Goal: Task Accomplishment & Management: Use online tool/utility

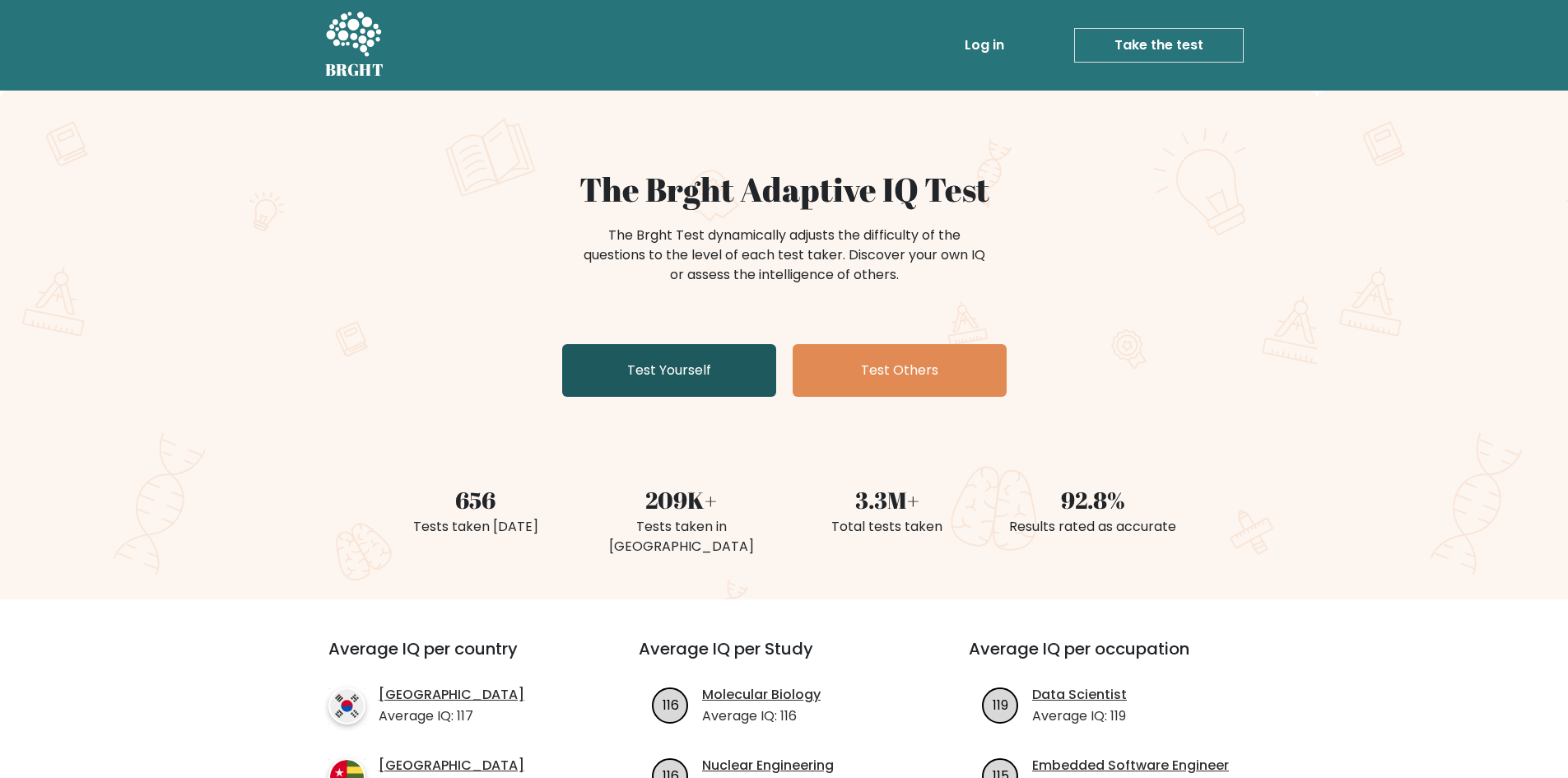
click at [723, 369] on link "Test Yourself" at bounding box center [669, 370] width 214 height 52
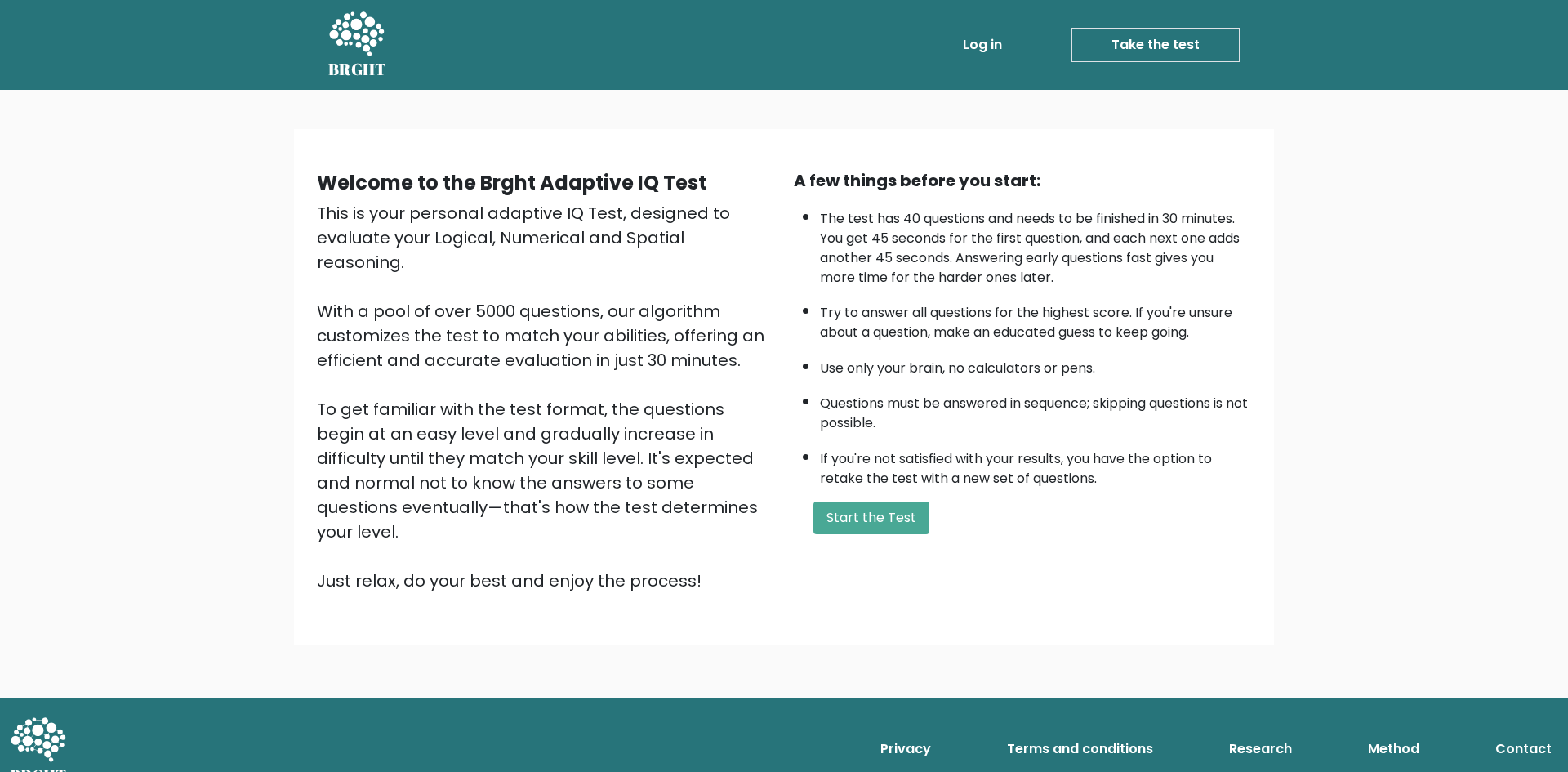
click at [977, 47] on link "Log in" at bounding box center [982, 45] width 52 height 32
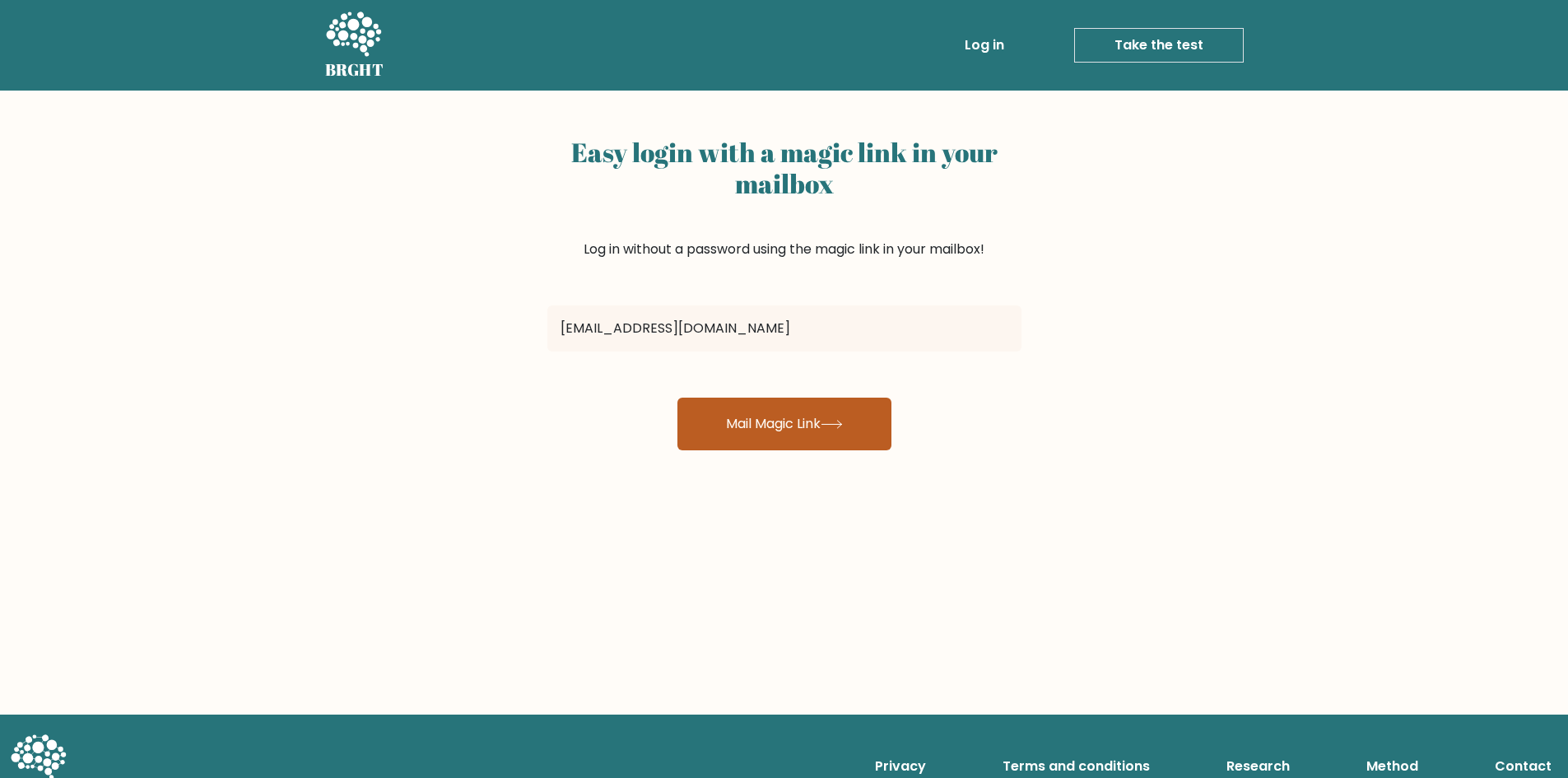
type input "[EMAIL_ADDRESS][DOMAIN_NAME]"
click at [790, 414] on button "Mail Magic Link" at bounding box center [784, 423] width 214 height 52
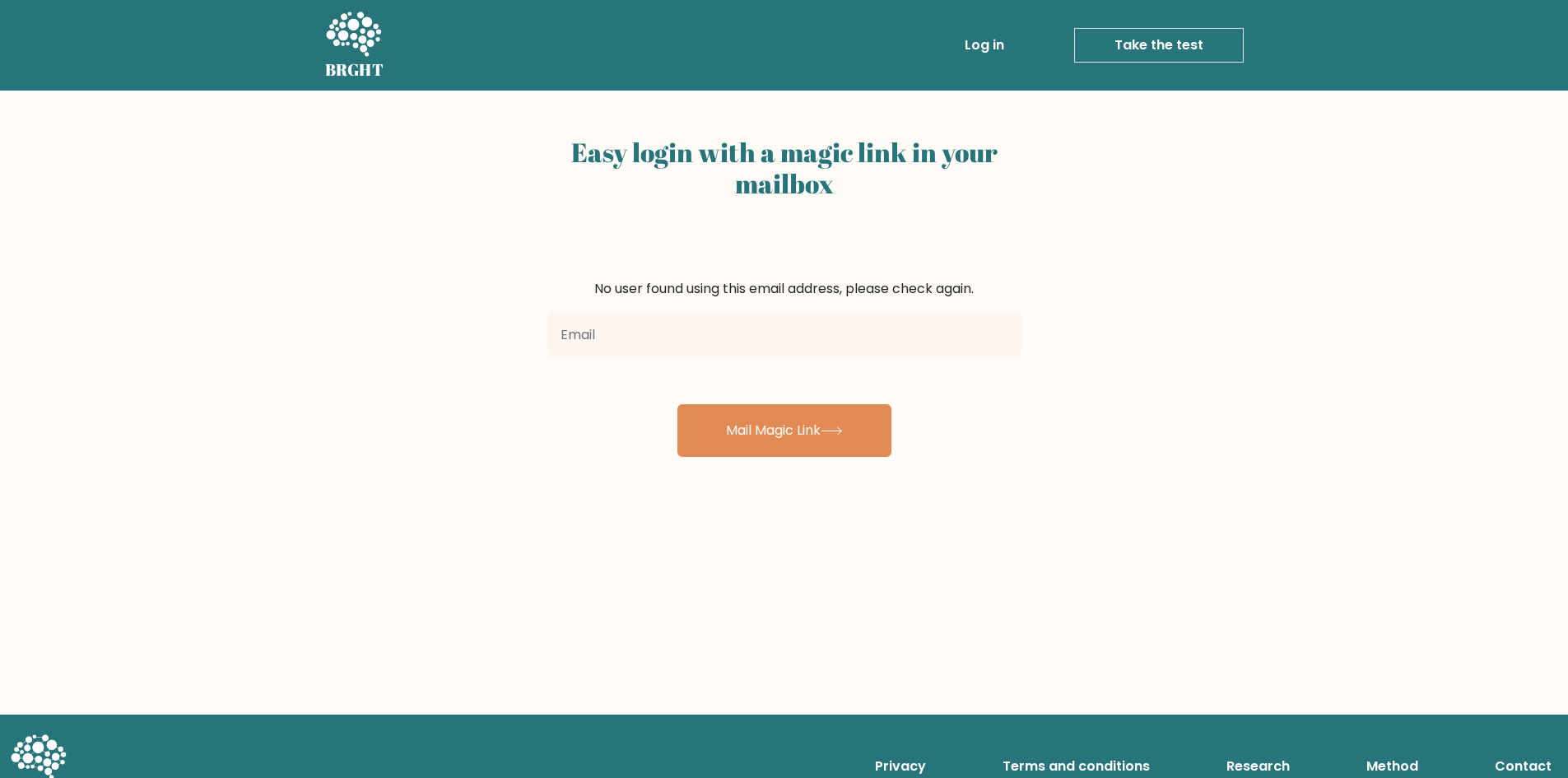
click at [989, 39] on link "Log in" at bounding box center [984, 45] width 52 height 33
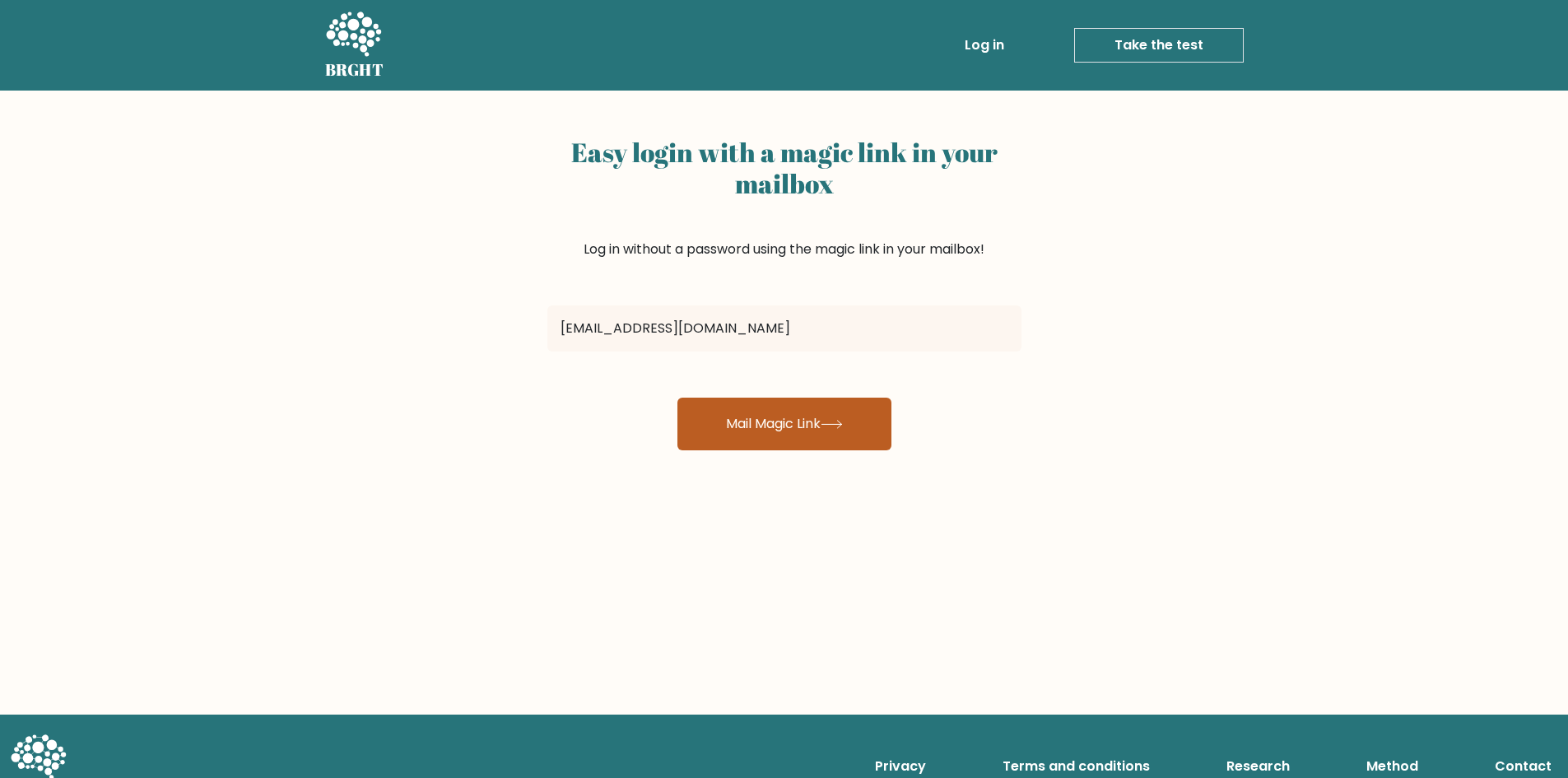
type input "[EMAIL_ADDRESS][DOMAIN_NAME]"
click at [798, 404] on button "Mail Magic Link" at bounding box center [784, 423] width 214 height 52
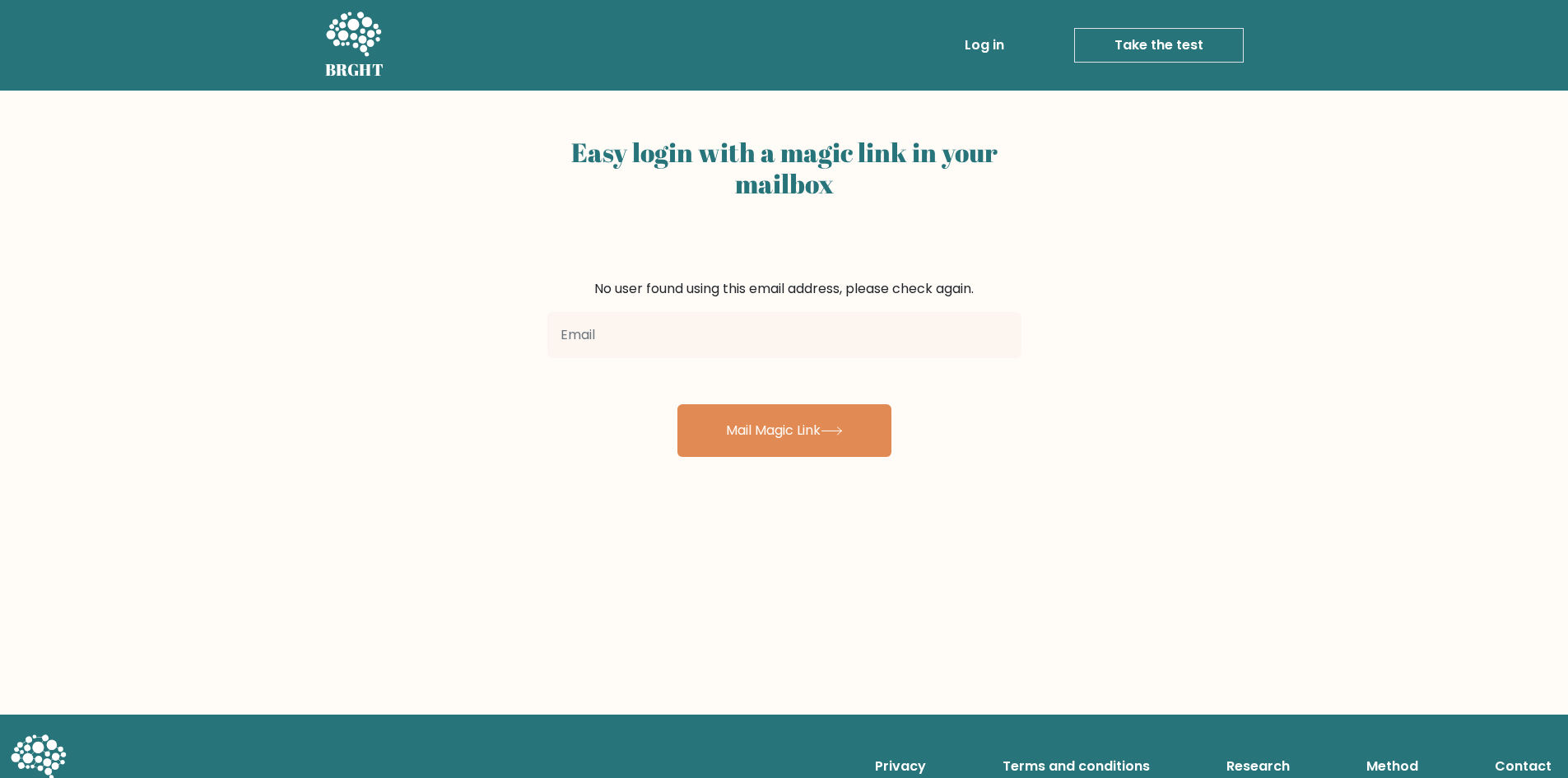
click at [361, 27] on icon at bounding box center [353, 35] width 57 height 50
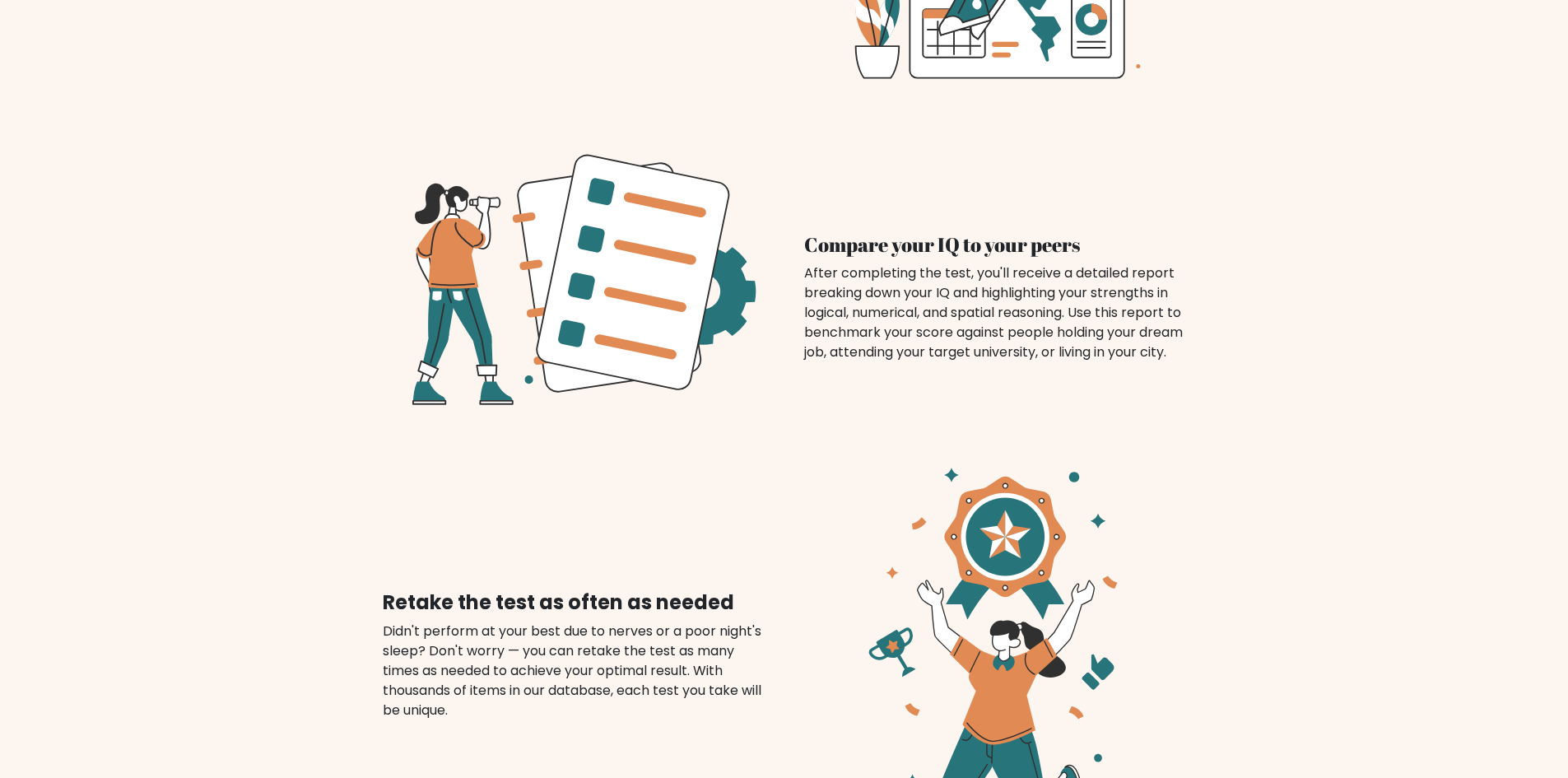
scroll to position [1363, 0]
